Goal: Task Accomplishment & Management: Manage account settings

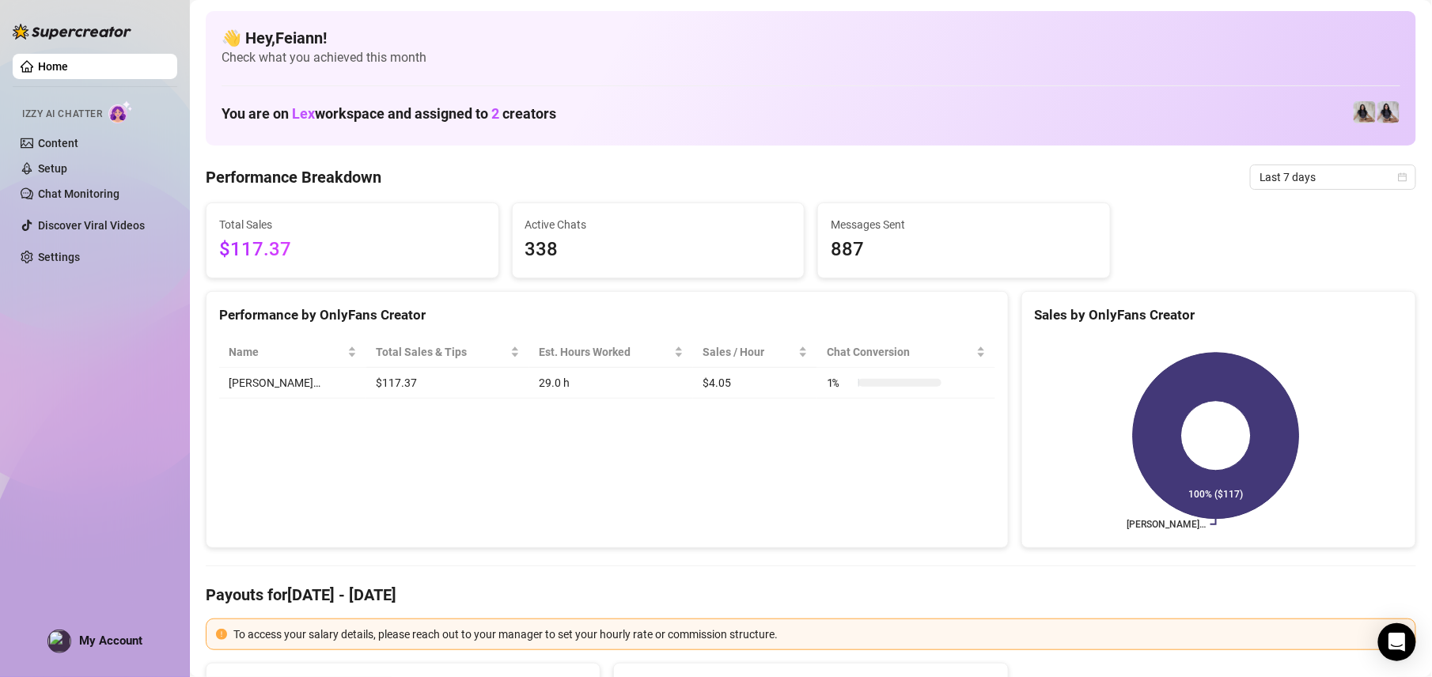
click at [109, 643] on span "My Account" at bounding box center [110, 641] width 63 height 14
click at [105, 596] on div "Home Izzy AI Chatter Content Setup Chat Monitoring Discover Viral Videos Settin…" at bounding box center [95, 331] width 165 height 663
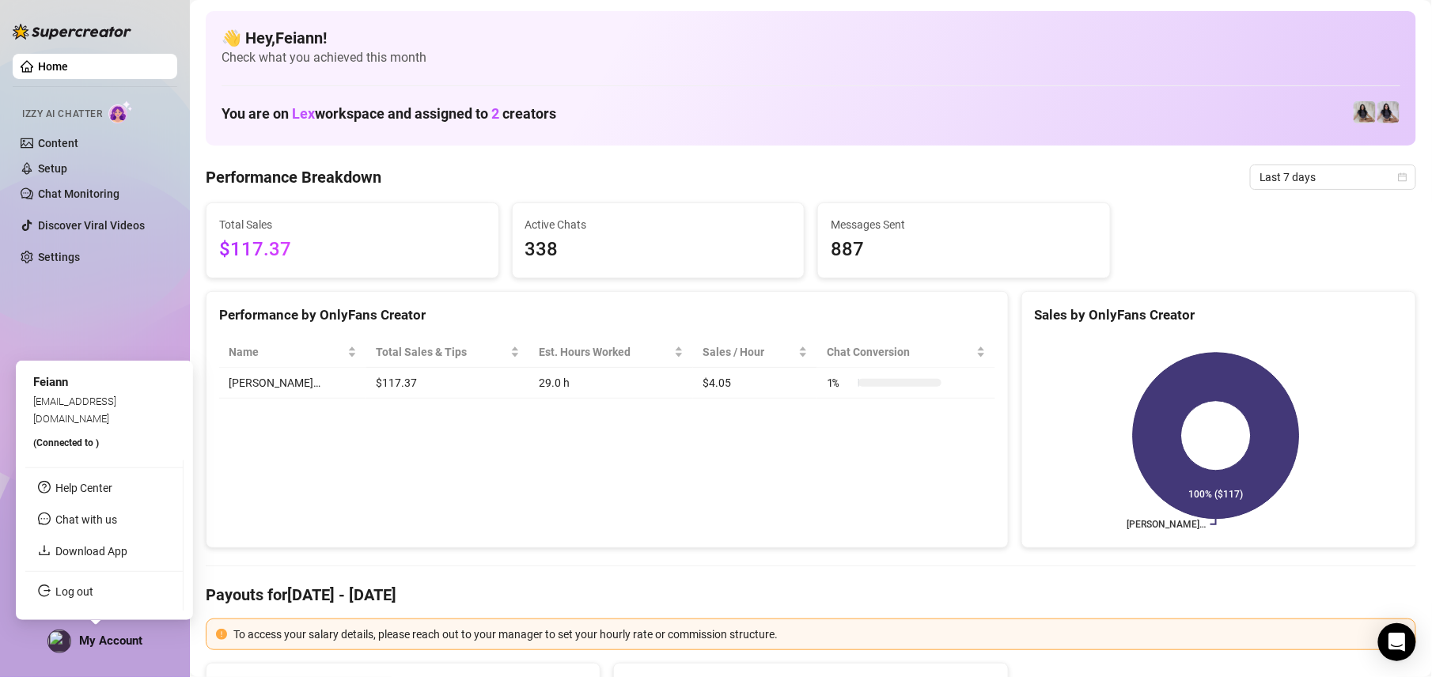
click at [84, 636] on span "My Account" at bounding box center [110, 641] width 63 height 14
click at [79, 586] on link "Log out" at bounding box center [74, 592] width 38 height 13
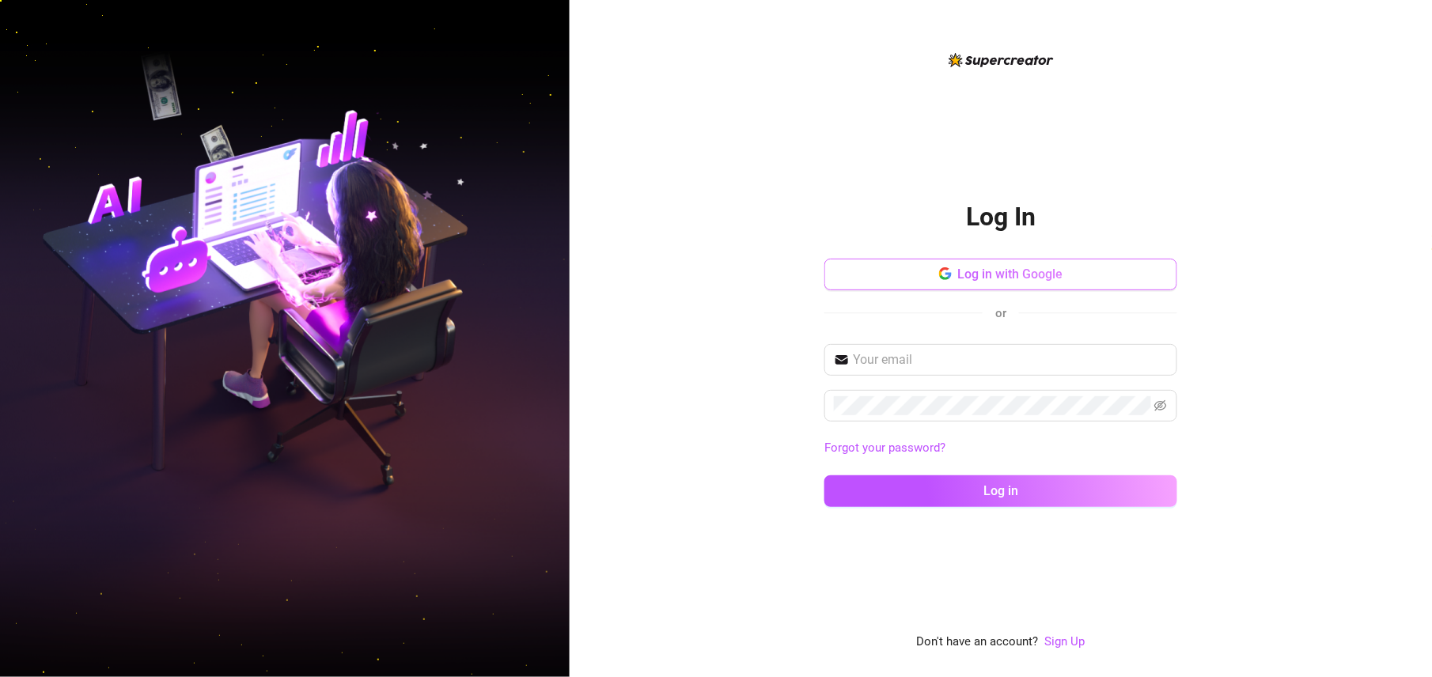
click at [1002, 263] on button "Log in with Google" at bounding box center [1001, 275] width 353 height 32
click at [1063, 285] on button "Log in with Google" at bounding box center [1001, 275] width 353 height 32
click at [592, 169] on div "Log In Log in with Google or Forgot your password? Log in Don't have an account…" at bounding box center [1001, 338] width 863 height 677
click at [1036, 275] on span "Log in with Google" at bounding box center [1010, 274] width 105 height 15
